Goal: Check status

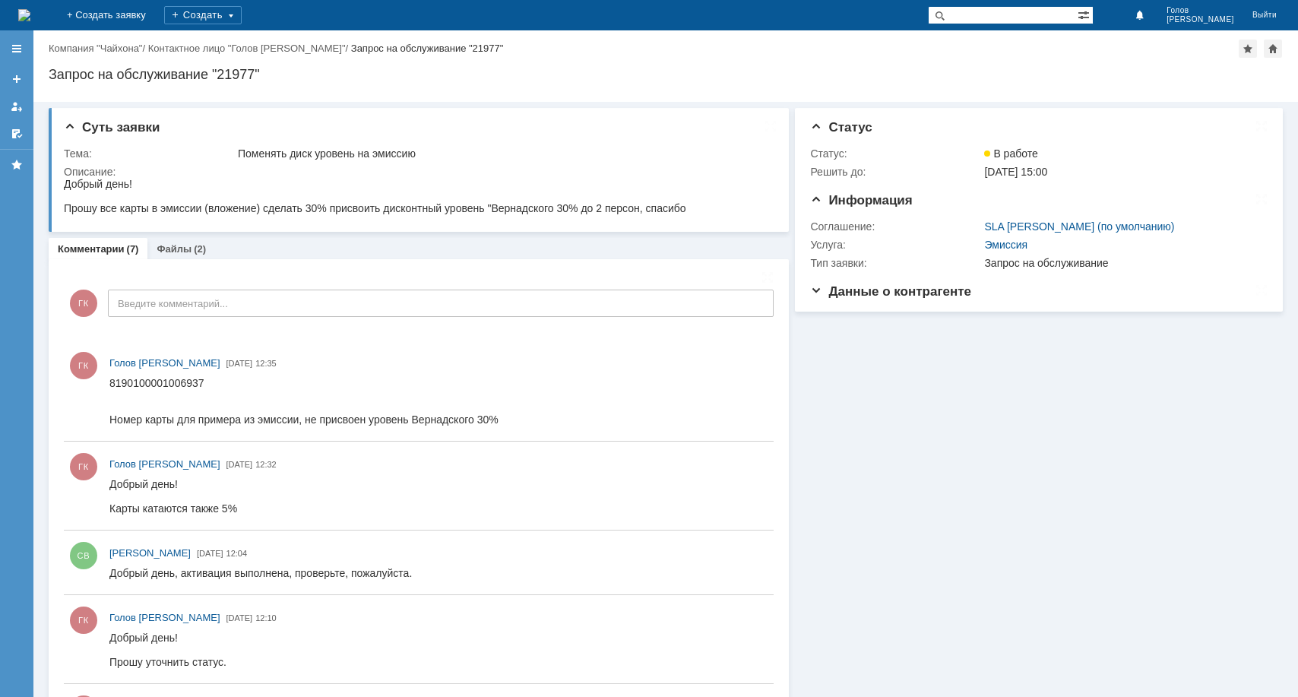
click at [869, 400] on div "Информация Статус Статус: В работе Решить до: [DATE] 15:00 Информация Соглашени…" at bounding box center [1036, 519] width 494 height 834
drag, startPoint x: 287, startPoint y: 75, endPoint x: 43, endPoint y: 78, distance: 244.7
click at [43, 78] on div "Назад | Компания "Чайхона" / Контактное лицо "Голов [PERSON_NAME]" / Запрос на …" at bounding box center [665, 65] width 1265 height 71
copy div "Запрос на обслуживание "21977""
click at [1039, 561] on div "Информация Статус Статус: В работе Решить до: [DATE] 15:00 Информация Соглашени…" at bounding box center [1036, 519] width 494 height 834
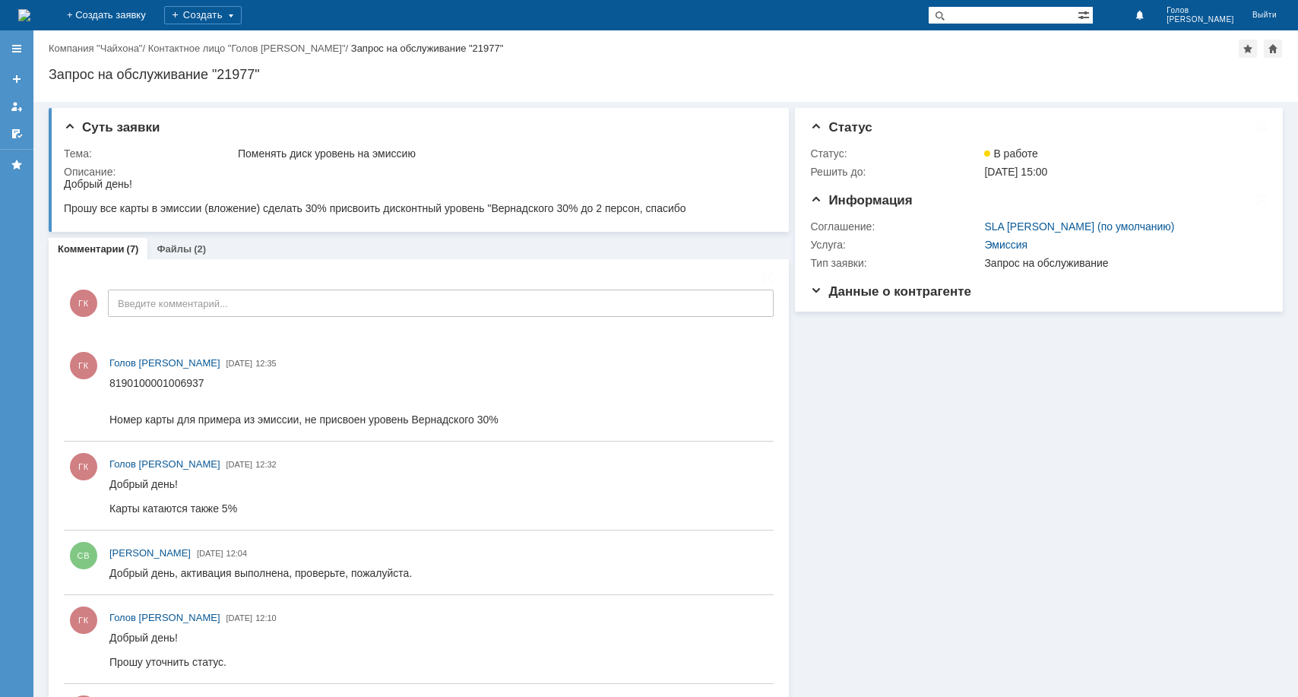
click at [930, 356] on div "Информация Статус Статус: В работе Решить до: [DATE] 15:00 Информация Соглашени…" at bounding box center [1036, 519] width 494 height 834
click at [861, 345] on div "Информация Статус Статус: В работе Решить до: [DATE] 15:00 Информация Соглашени…" at bounding box center [1036, 519] width 494 height 834
click at [918, 350] on div "Информация Статус Статус: В работе Решить до: [DATE] 15:00 Информация Соглашени…" at bounding box center [1036, 519] width 494 height 834
click at [1034, 354] on div "Информация Статус Статус: В работе Решить до: [DATE] 15:00 Информация Соглашени…" at bounding box center [1036, 519] width 494 height 834
click at [926, 353] on div "Информация Статус Статус: В работе Решить до: [DATE] 15:00 Информация Соглашени…" at bounding box center [1036, 519] width 494 height 834
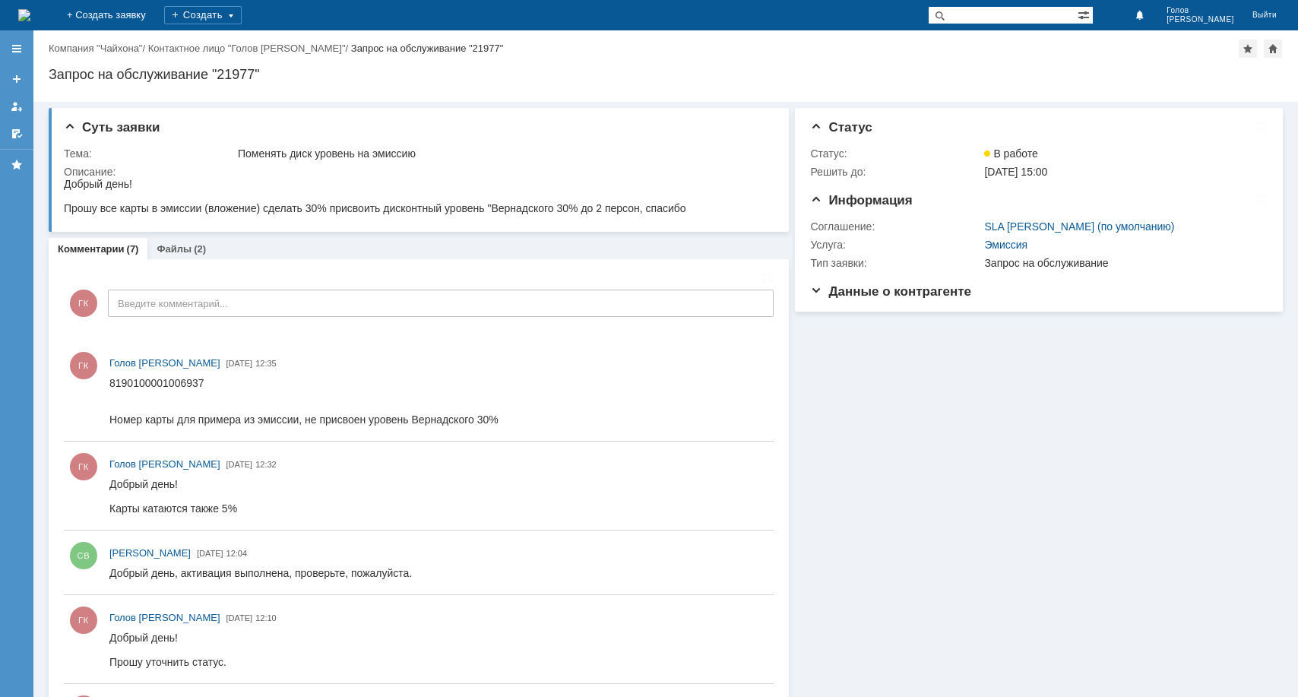
click at [838, 335] on div "Информация Статус Статус: В работе Решить до: [DATE] 15:00 Информация Соглашени…" at bounding box center [1036, 519] width 494 height 834
click at [932, 339] on div "Информация Статус Статус: В работе Решить до: [DATE] 15:00 Информация Соглашени…" at bounding box center [1036, 519] width 494 height 834
click at [1012, 331] on div "Информация Статус Статус: В работе Решить до: [DATE] 15:00 Информация Соглашени…" at bounding box center [1036, 519] width 494 height 834
click at [944, 334] on div "Информация Статус Статус: В работе Решить до: [DATE] 15:00 Информация Соглашени…" at bounding box center [1036, 519] width 494 height 834
click at [850, 334] on div "Информация Статус Статус: В работе Решить до: [DATE] 15:00 Информация Соглашени…" at bounding box center [1036, 519] width 494 height 834
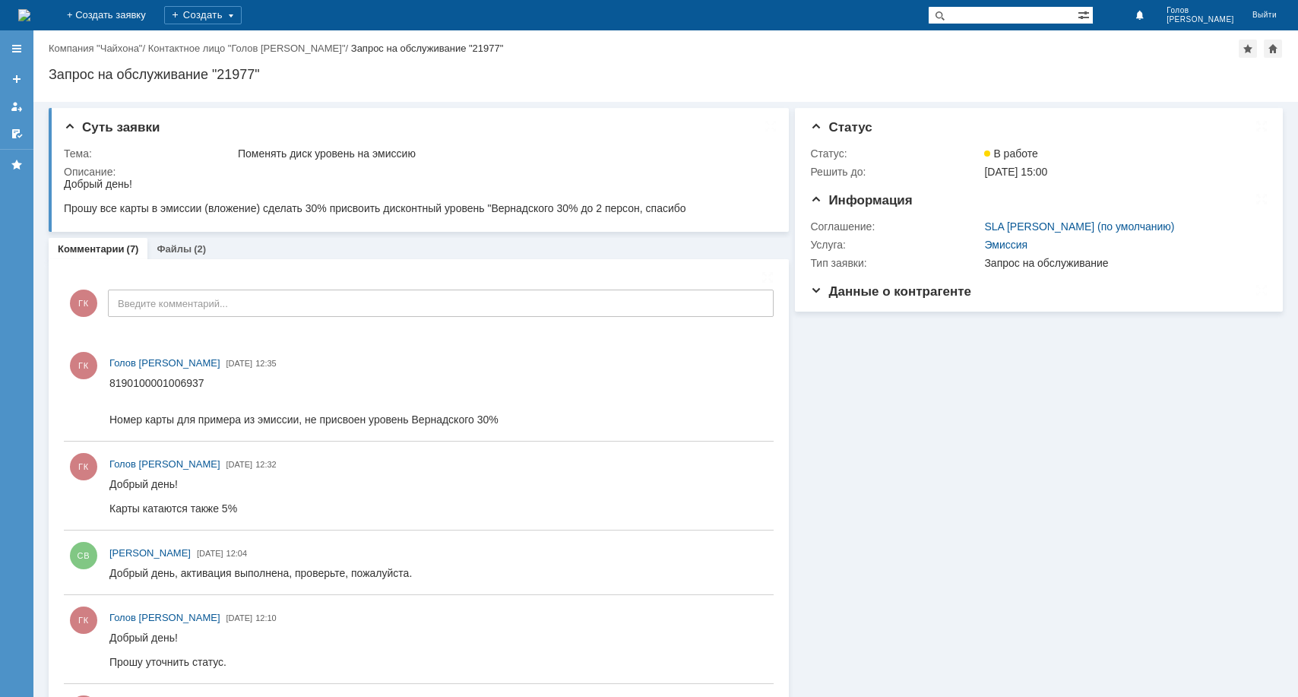
click at [849, 331] on div "Информация Статус Статус: В работе Решить до: [DATE] 15:00 Информация Соглашени…" at bounding box center [1036, 519] width 494 height 834
click at [945, 345] on div "Информация Статус Статус: В работе Решить до: [DATE] 15:00 Информация Соглашени…" at bounding box center [1036, 519] width 494 height 834
click at [1027, 337] on div "Информация Статус Статус: В работе Решить до: [DATE] 15:00 Информация Соглашени…" at bounding box center [1036, 519] width 494 height 834
click at [926, 337] on div "Информация Статус Статус: В работе Решить до: [DATE] 15:00 Информация Соглашени…" at bounding box center [1036, 519] width 494 height 834
click at [825, 339] on div "Информация Статус Статус: В работе Решить до: [DATE] 15:00 Информация Соглашени…" at bounding box center [1036, 519] width 494 height 834
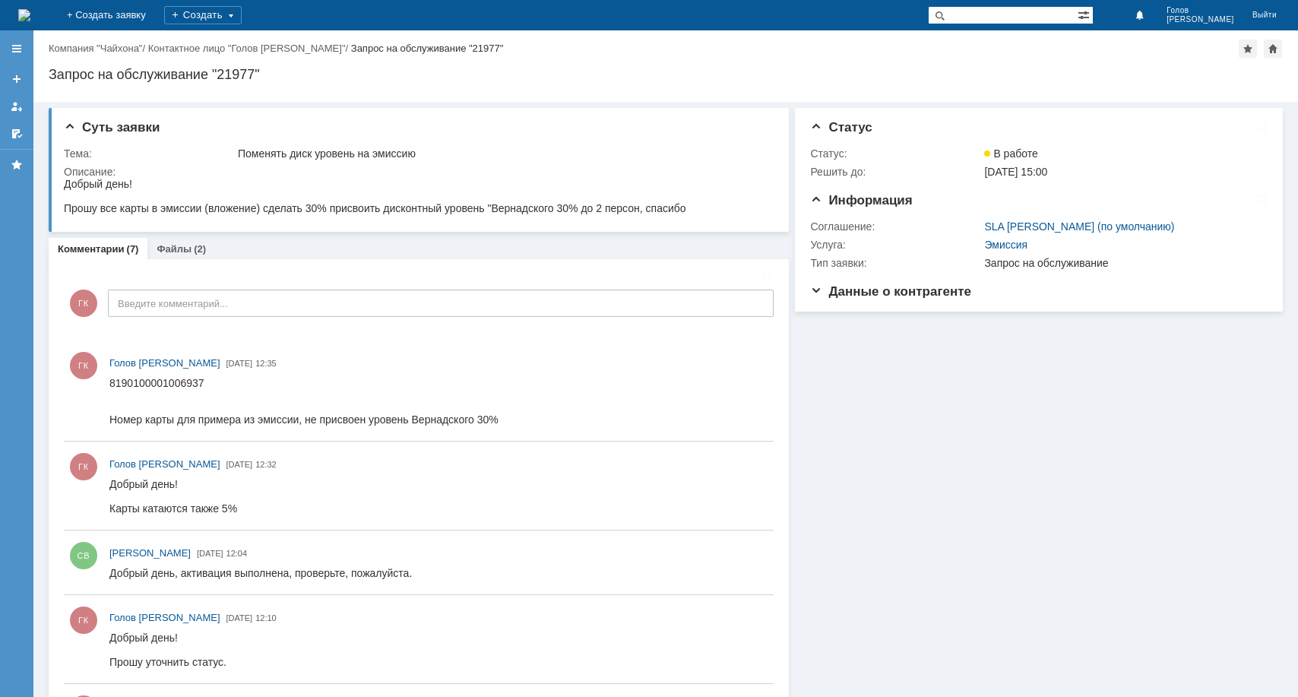
click at [851, 339] on div "Информация Статус Статус: В работе Решить до: [DATE] 15:00 Информация Соглашени…" at bounding box center [1036, 519] width 494 height 834
click at [930, 333] on div "Информация Статус Статус: В работе Решить до: [DATE] 15:00 Информация Соглашени…" at bounding box center [1036, 519] width 494 height 834
click at [1024, 350] on div "Информация Статус Статус: В работе Решить до: [DATE] 15:00 Информация Соглашени…" at bounding box center [1036, 519] width 494 height 834
click at [932, 343] on div "Информация Статус Статус: В работе Решить до: [DATE] 15:00 Информация Соглашени…" at bounding box center [1036, 519] width 494 height 834
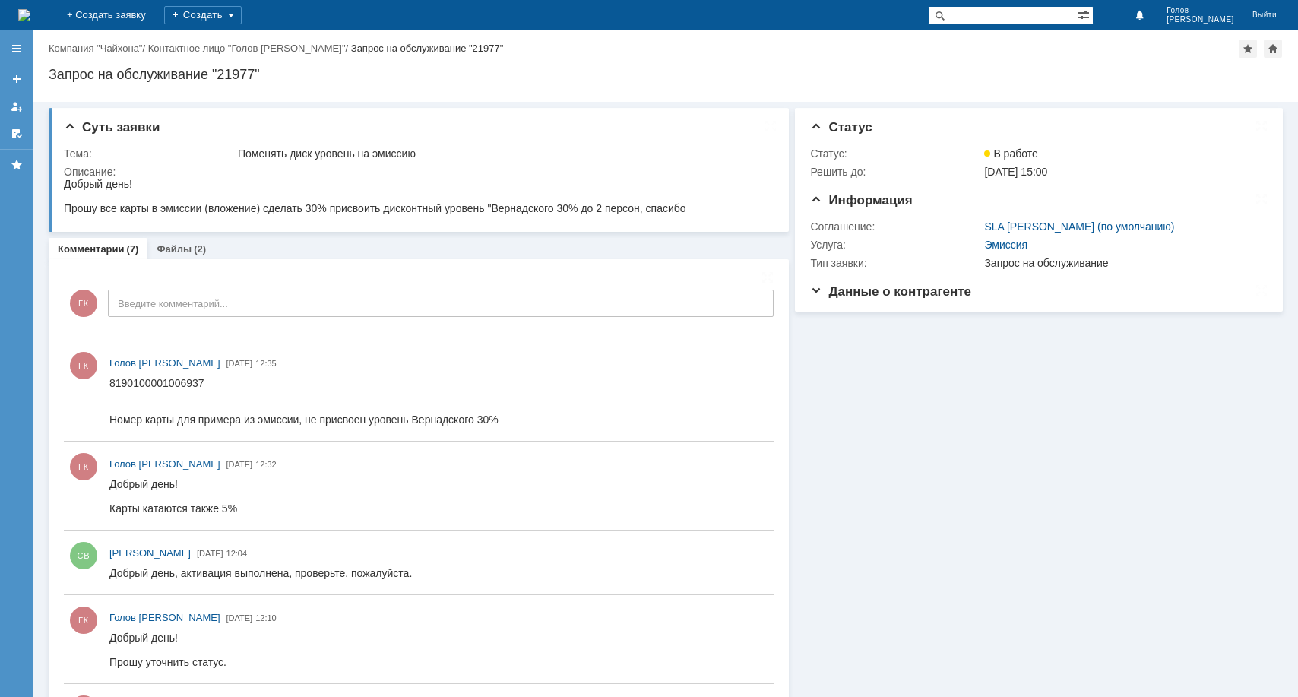
click at [836, 345] on div "Информация Статус Статус: В работе Решить до: [DATE] 15:00 Информация Соглашени…" at bounding box center [1036, 519] width 494 height 834
click at [846, 340] on div "Информация Статус Статус: В работе Решить до: [DATE] 15:00 Информация Соглашени…" at bounding box center [1036, 519] width 494 height 834
click at [929, 343] on div "Информация Статус Статус: В работе Решить до: [DATE] 15:00 Информация Соглашени…" at bounding box center [1036, 519] width 494 height 834
click at [1030, 334] on div "Информация Статус Статус: В работе Решить до: [DATE] 15:00 Информация Соглашени…" at bounding box center [1036, 519] width 494 height 834
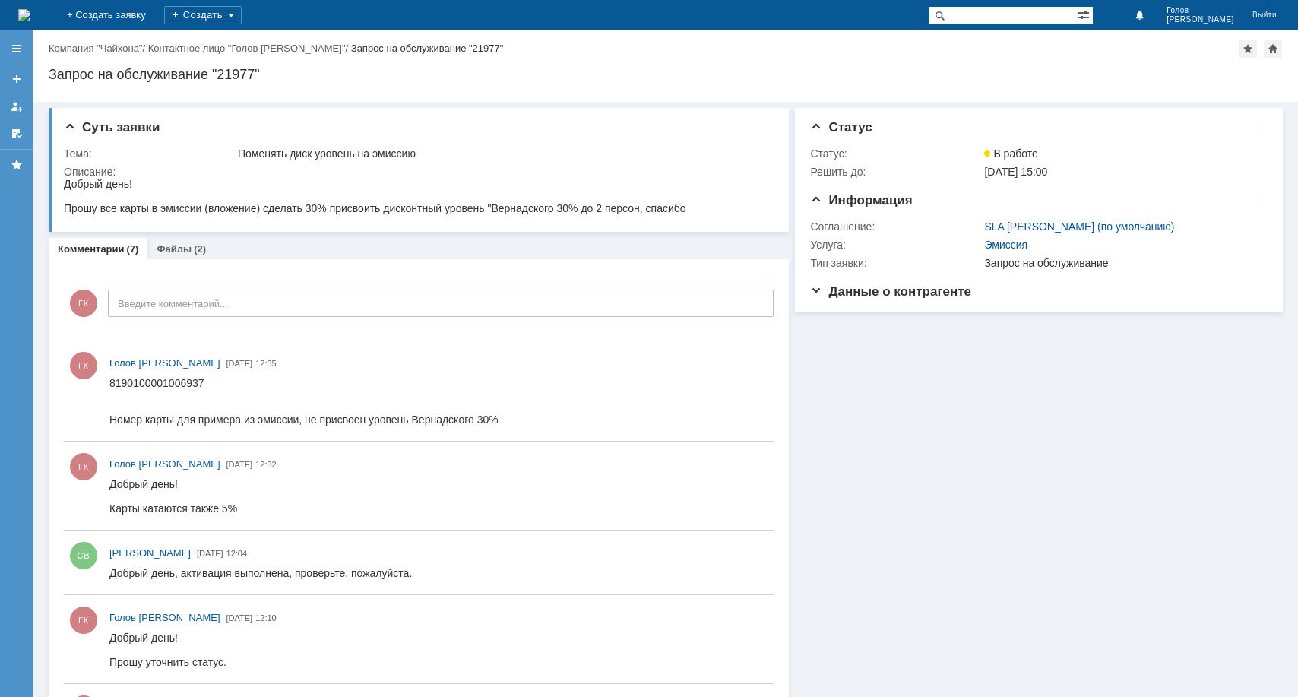
click at [925, 340] on div "Информация Статус Статус: В работе Решить до: [DATE] 15:00 Информация Соглашени…" at bounding box center [1036, 519] width 494 height 834
click at [850, 337] on div "Информация Статус Статус: В работе Решить до: [DATE] 15:00 Информация Соглашени…" at bounding box center [1036, 519] width 494 height 834
